Goal: Information Seeking & Learning: Learn about a topic

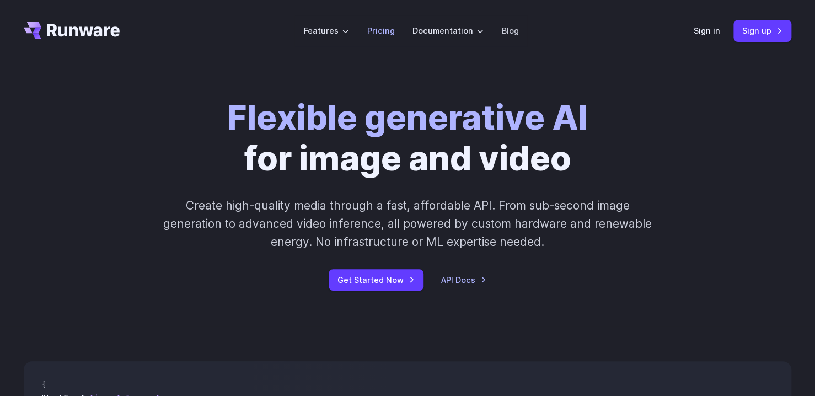
click at [386, 29] on link "Pricing" at bounding box center [381, 30] width 28 height 13
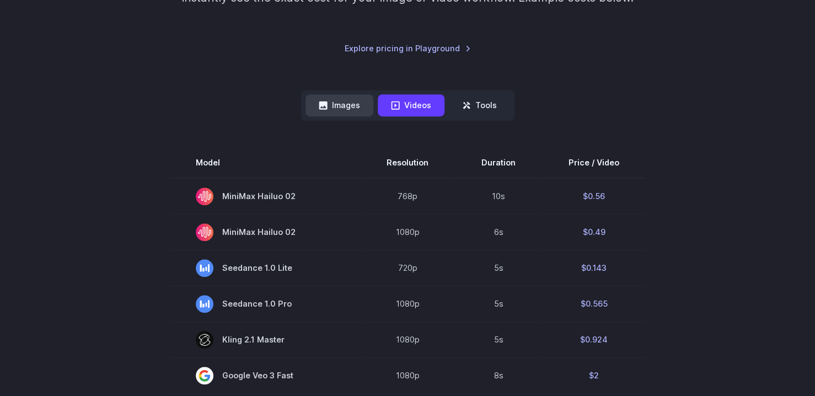
click at [341, 100] on button "Images" at bounding box center [339, 105] width 68 height 22
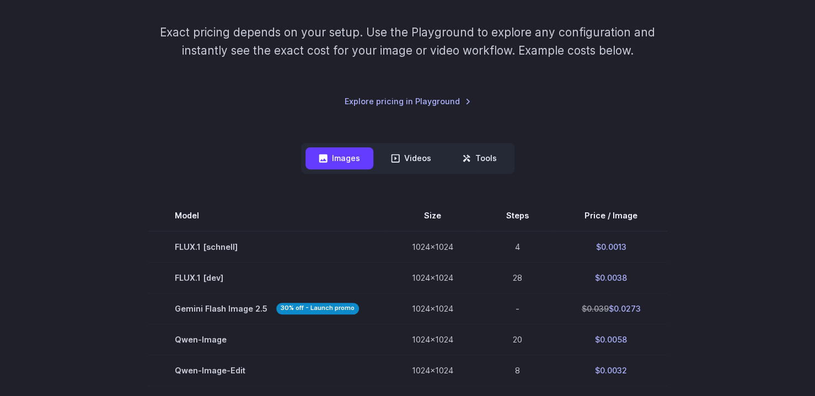
scroll to position [110, 0]
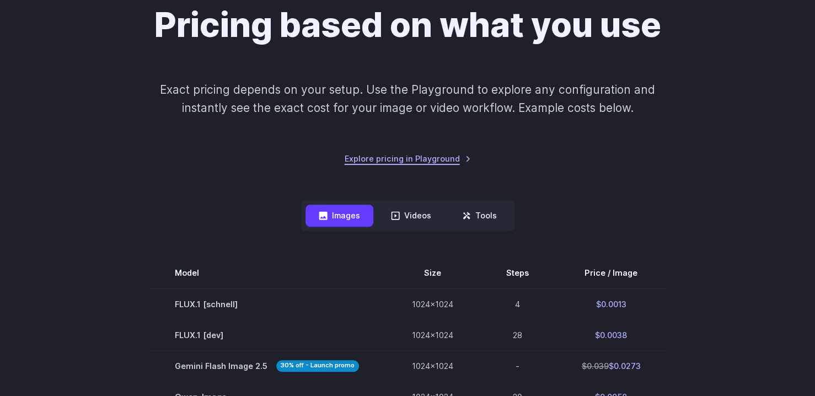
click at [417, 160] on link "Explore pricing in Playground" at bounding box center [408, 158] width 126 height 13
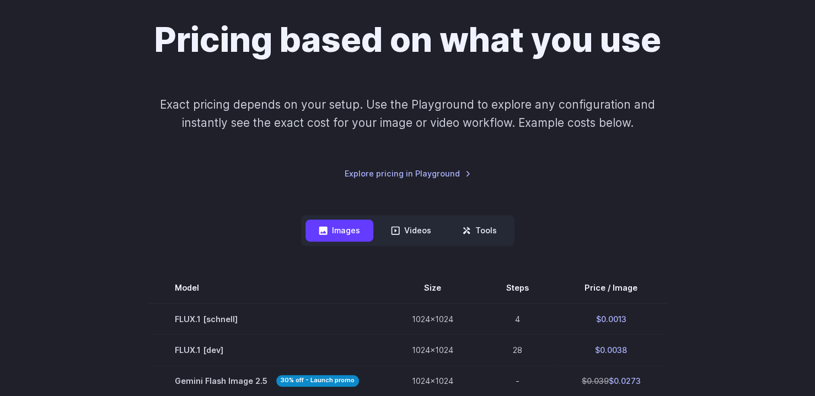
scroll to position [0, 0]
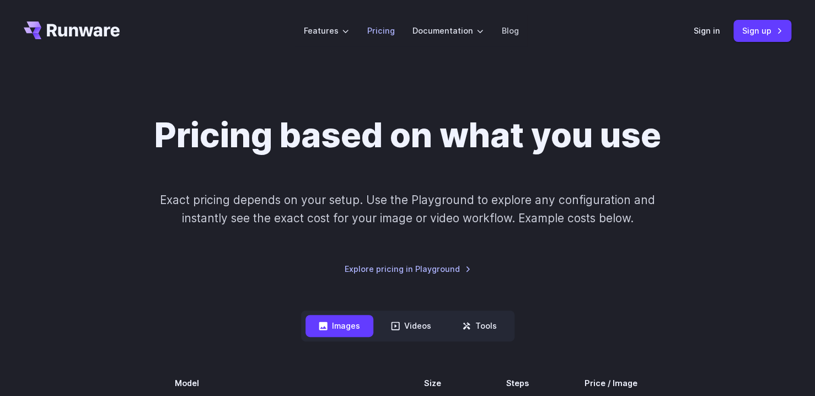
click at [371, 31] on link "Pricing" at bounding box center [381, 30] width 28 height 13
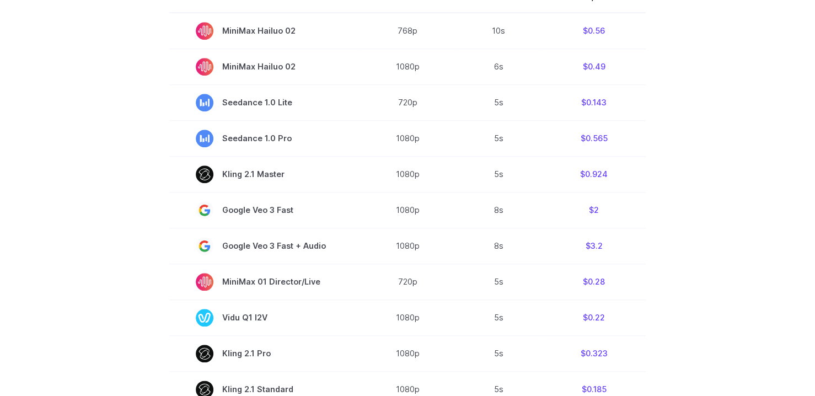
scroll to position [165, 0]
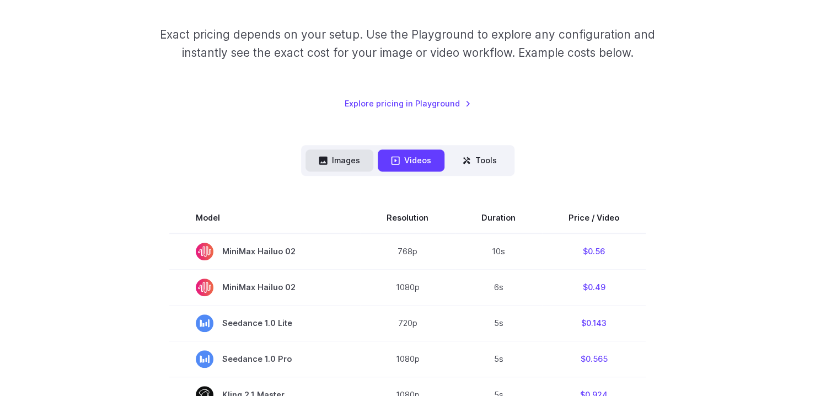
click at [347, 152] on button "Images" at bounding box center [339, 160] width 68 height 22
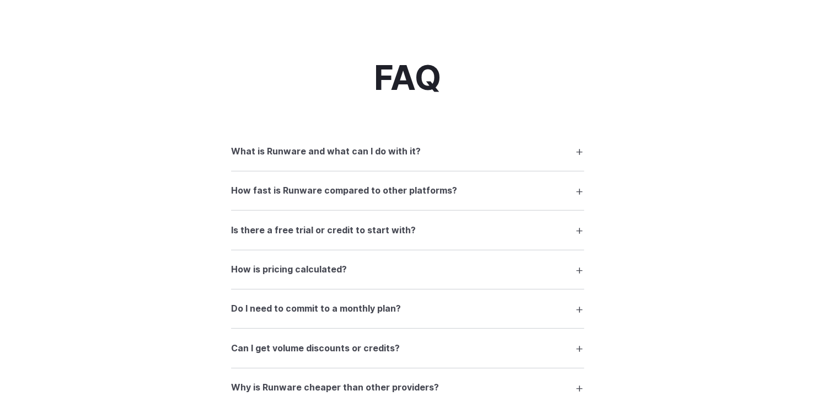
scroll to position [1323, 0]
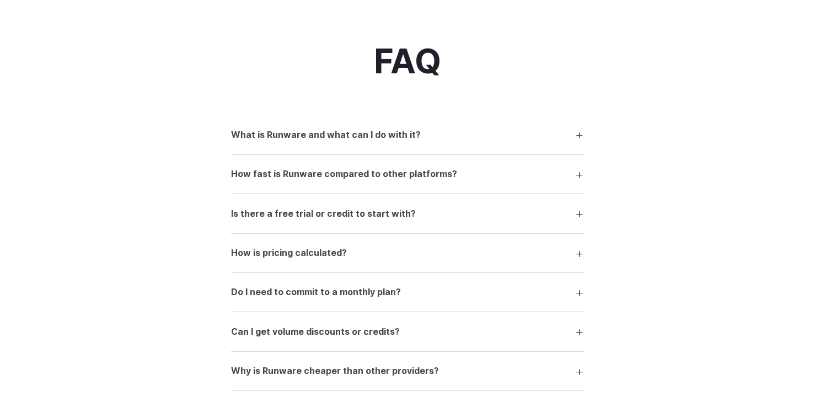
click at [313, 220] on h3 "Is there a free trial or credit to start with?" at bounding box center [323, 214] width 185 height 14
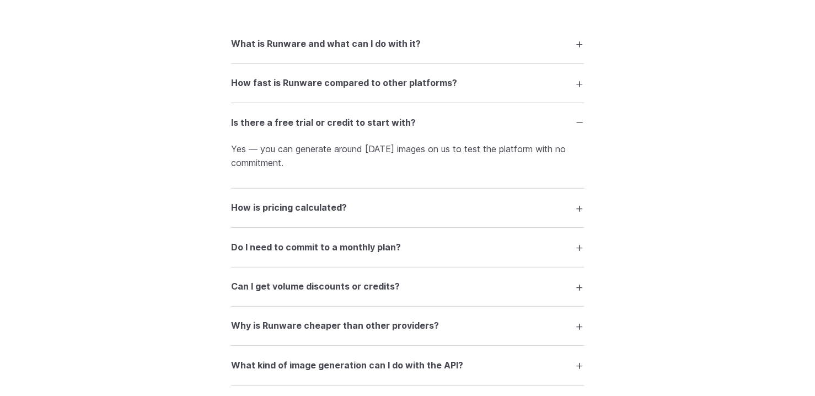
scroll to position [1434, 0]
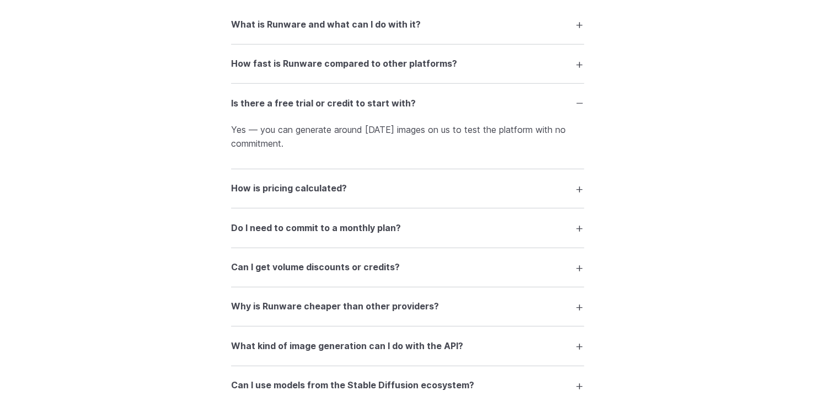
click at [253, 196] on h3 "How is pricing calculated?" at bounding box center [289, 188] width 116 height 14
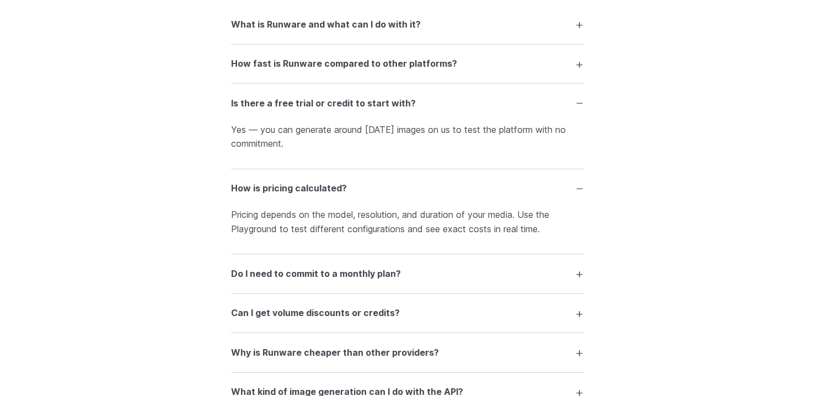
click at [270, 277] on h3 "Do I need to commit to a monthly plan?" at bounding box center [316, 274] width 170 height 14
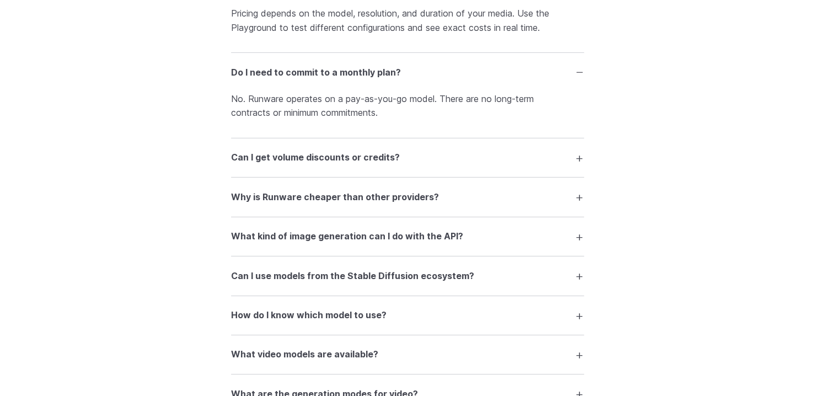
scroll to position [1654, 0]
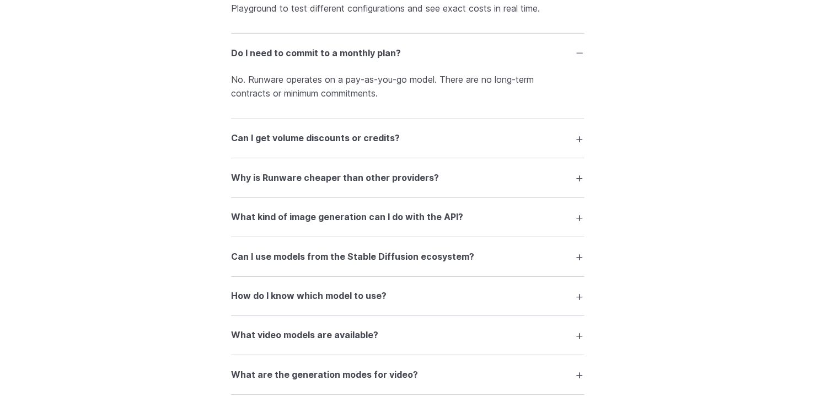
click at [260, 146] on h3 "Can I get volume discounts or credits?" at bounding box center [315, 138] width 169 height 14
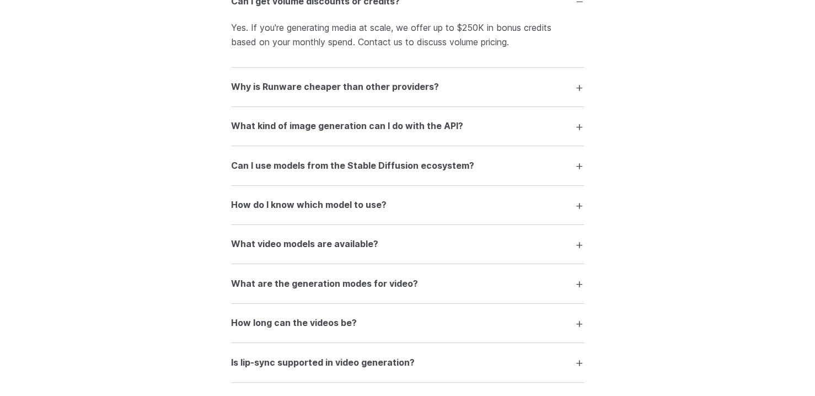
scroll to position [1820, 0]
